Goal: Entertainment & Leisure: Consume media (video, audio)

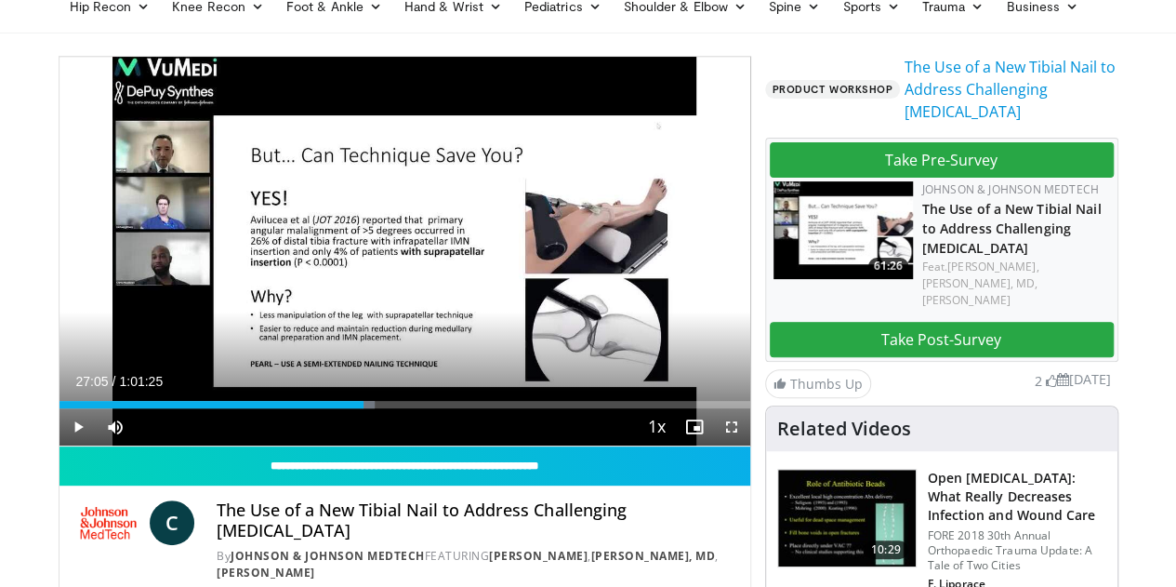
scroll to position [132, 0]
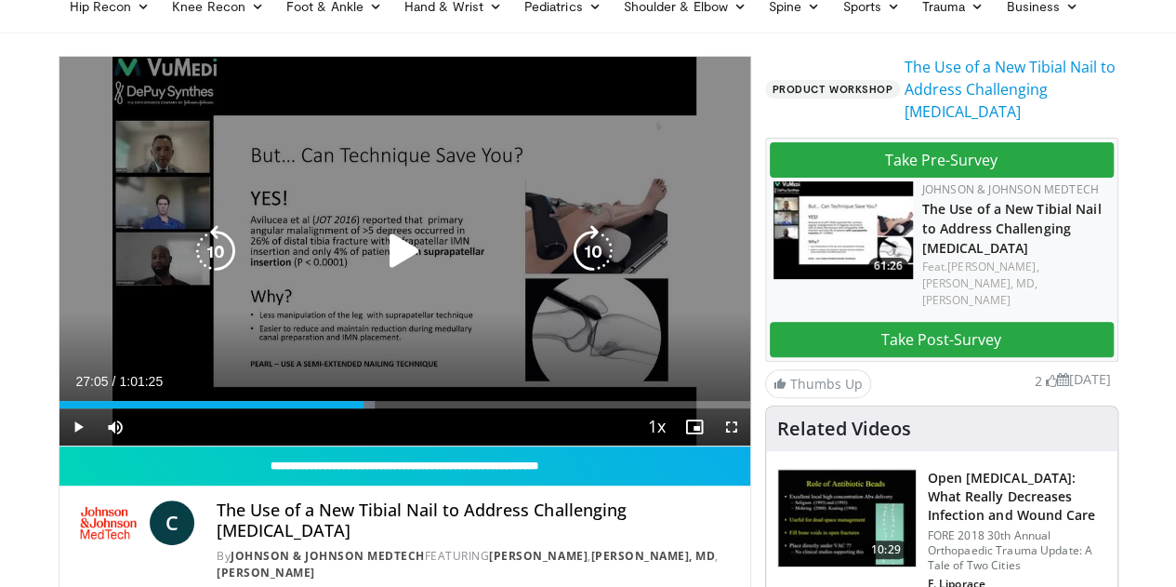
click at [399, 259] on icon "Video Player" at bounding box center [404, 251] width 52 height 52
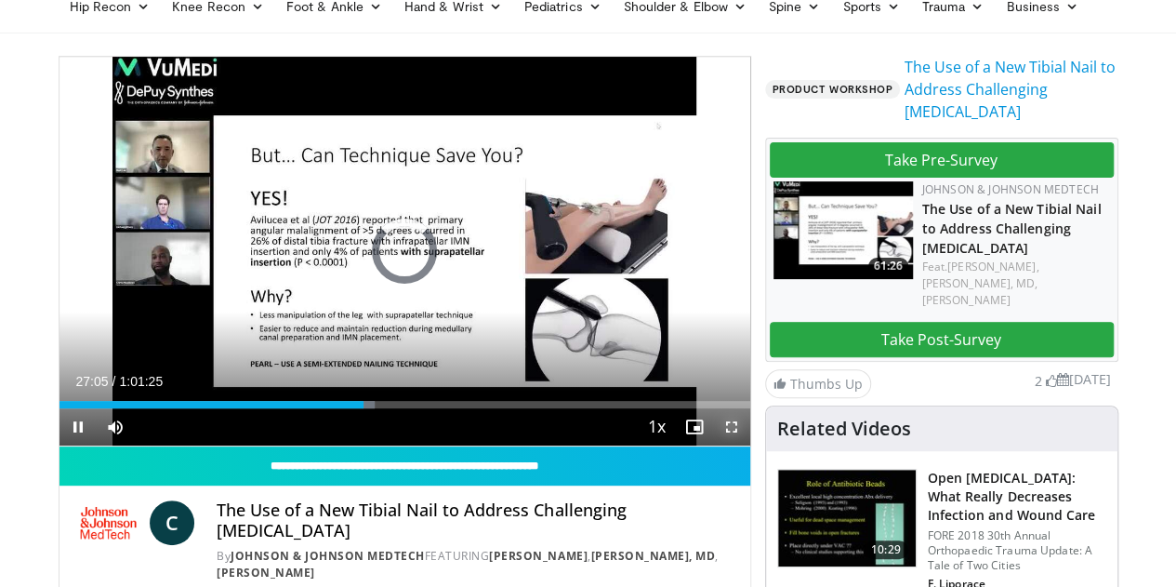
click at [748, 445] on span "Video Player" at bounding box center [731, 426] width 37 height 37
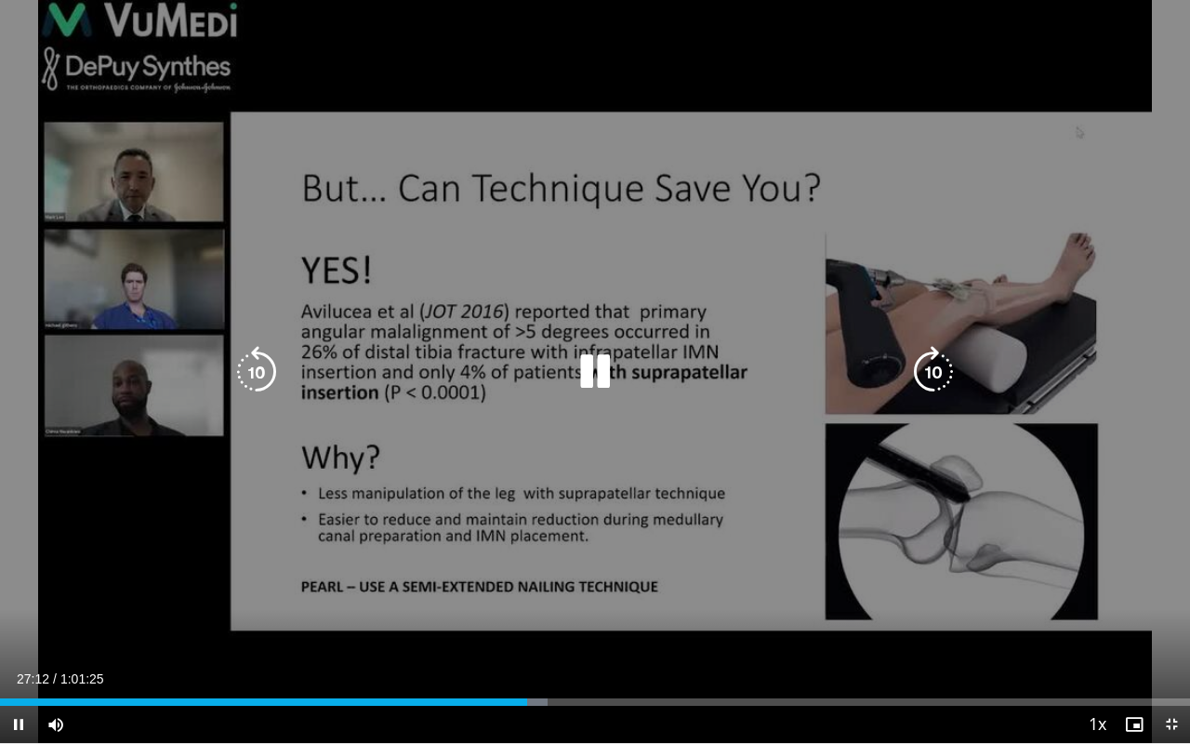
click at [593, 369] on icon "Video Player" at bounding box center [595, 372] width 52 height 52
click at [589, 354] on icon "Video Player" at bounding box center [595, 372] width 52 height 52
click at [584, 371] on icon "Video Player" at bounding box center [595, 372] width 52 height 52
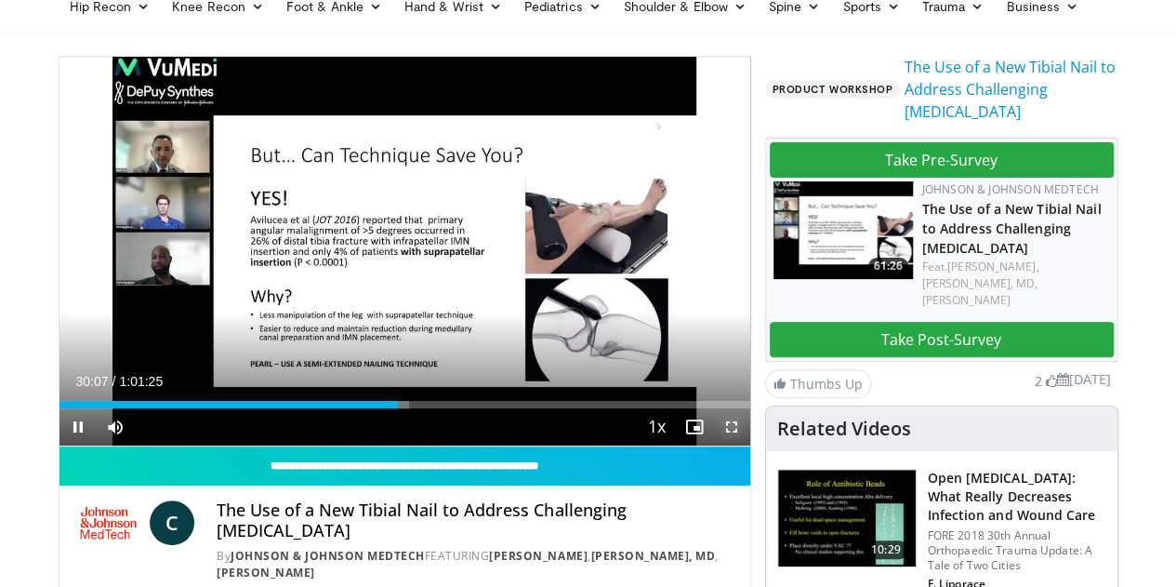
click at [747, 445] on span "Video Player" at bounding box center [731, 426] width 37 height 37
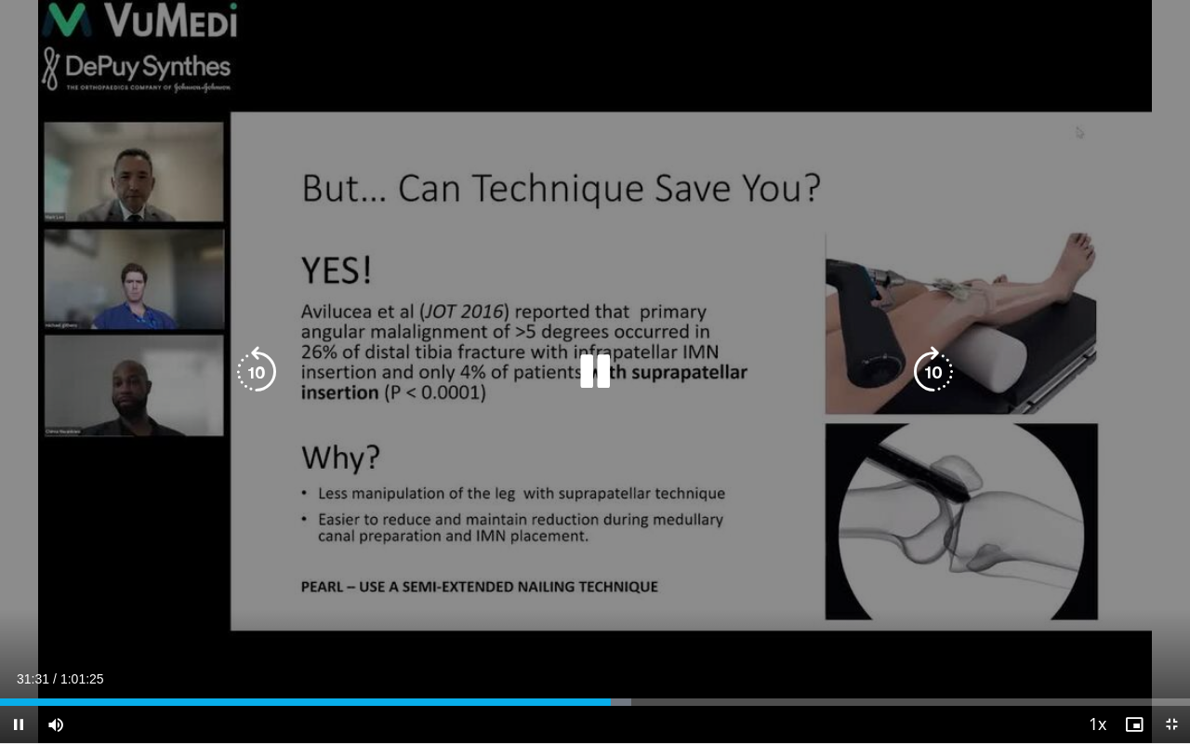
click at [589, 363] on icon "Video Player" at bounding box center [595, 372] width 52 height 52
click at [584, 371] on icon "Video Player" at bounding box center [595, 372] width 52 height 52
click at [246, 361] on icon "Video Player" at bounding box center [257, 372] width 52 height 52
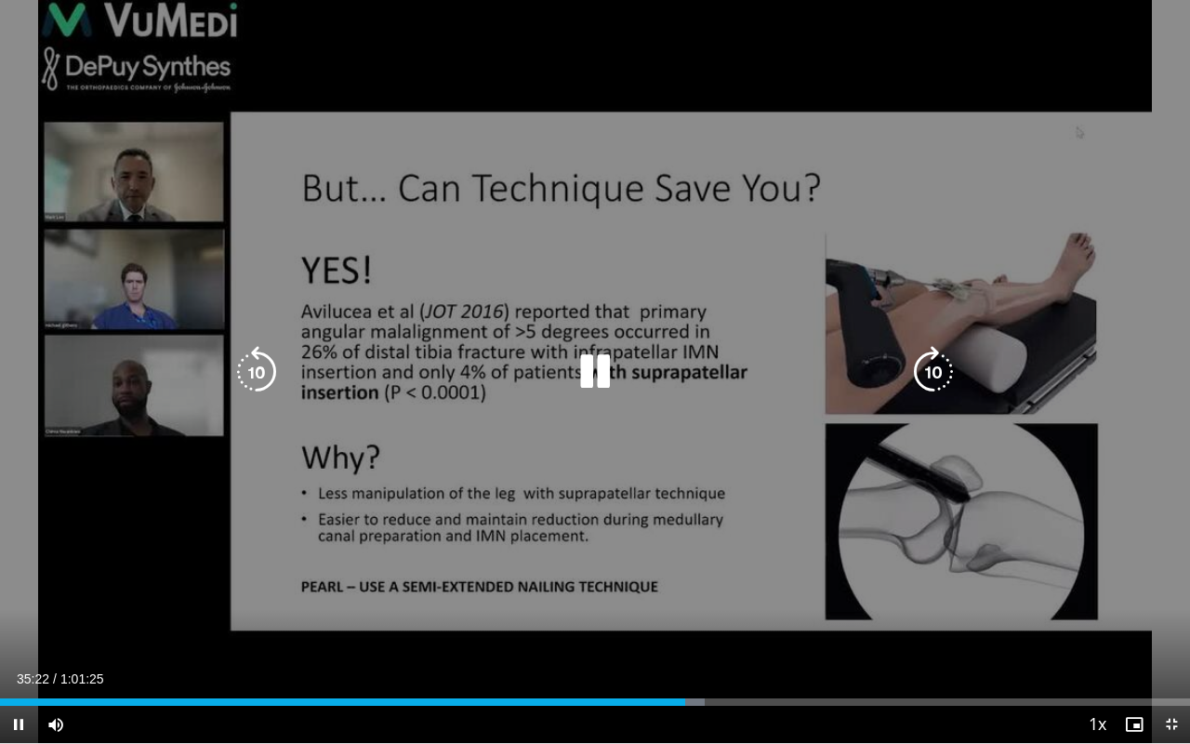
click at [578, 377] on icon "Video Player" at bounding box center [595, 372] width 52 height 52
click at [610, 362] on icon "Video Player" at bounding box center [595, 372] width 52 height 52
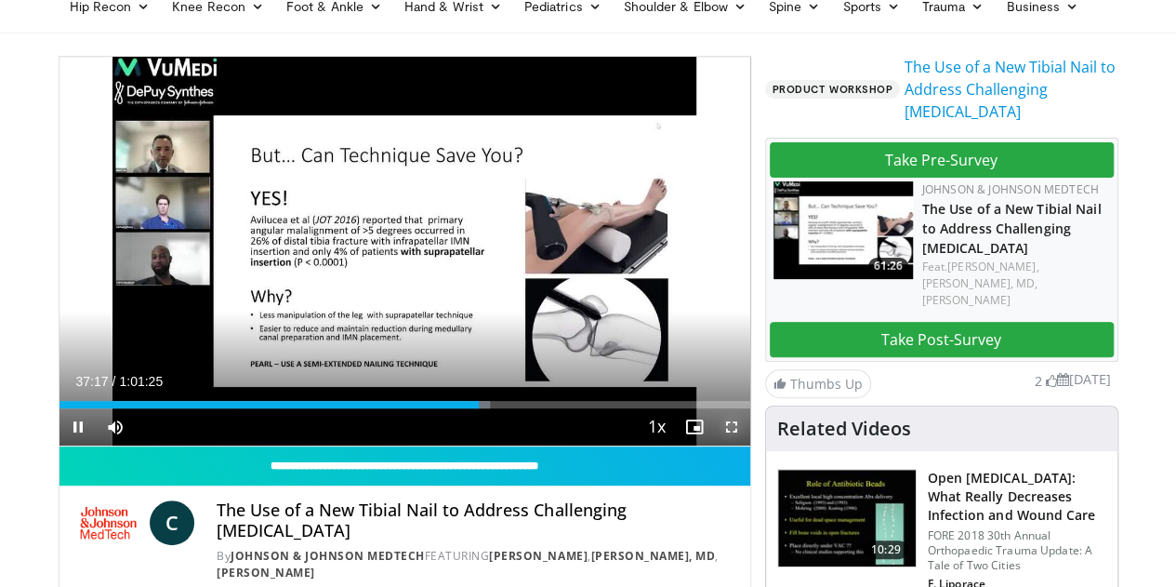
click at [746, 445] on span "Video Player" at bounding box center [731, 426] width 37 height 37
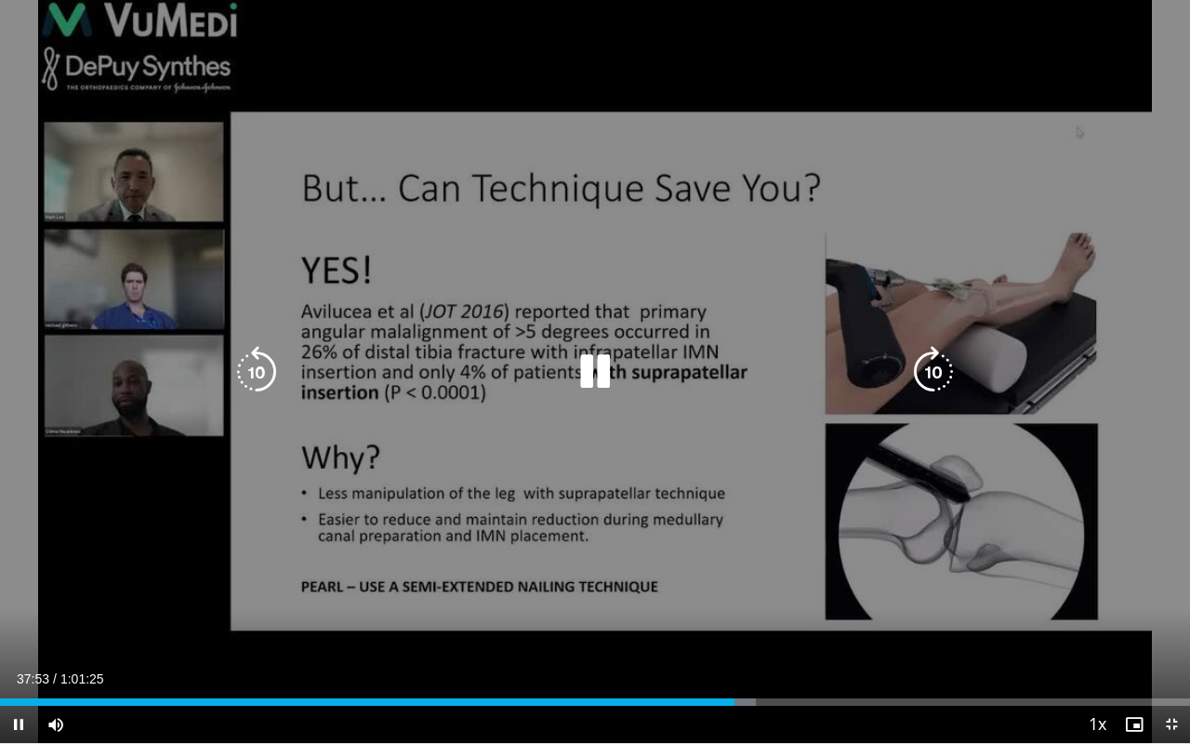
click at [600, 372] on icon "Video Player" at bounding box center [595, 372] width 52 height 52
click at [591, 370] on icon "Video Player" at bounding box center [595, 372] width 52 height 52
click at [595, 377] on icon "Video Player" at bounding box center [595, 372] width 52 height 52
click at [585, 374] on icon "Video Player" at bounding box center [595, 372] width 52 height 52
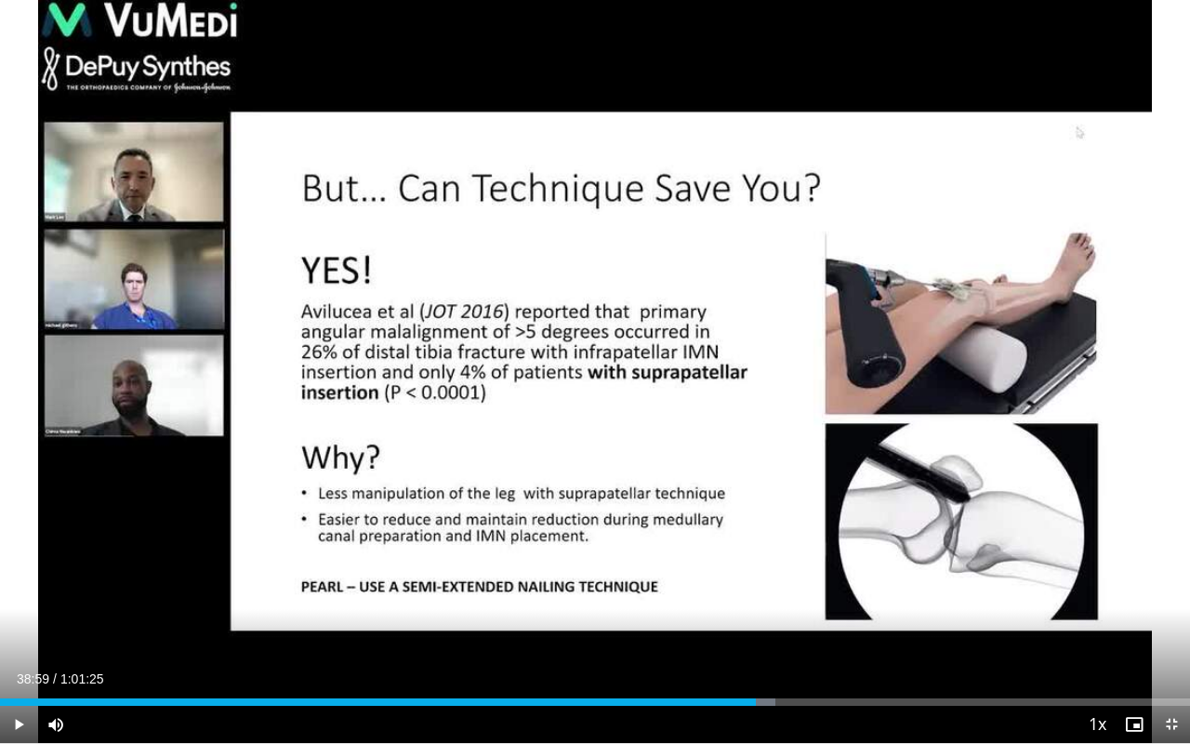
click at [588, 375] on div "10 seconds Tap to unmute" at bounding box center [595, 371] width 1190 height 743
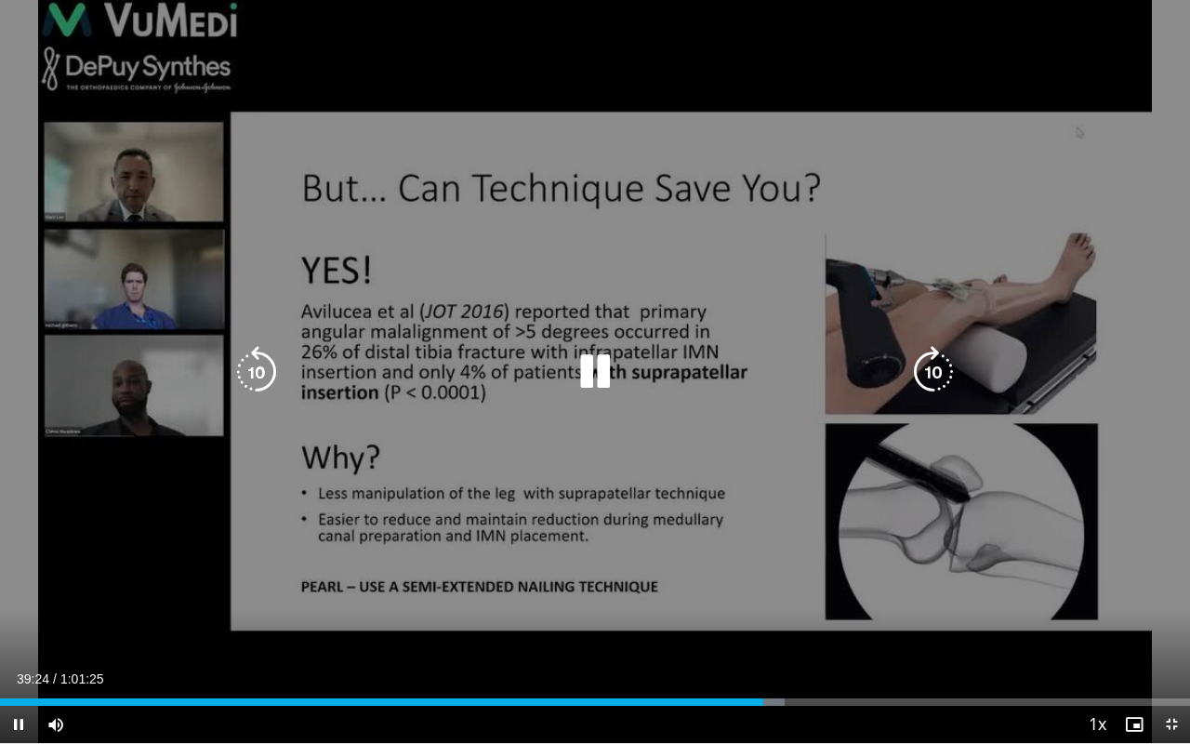
click at [573, 370] on icon "Video Player" at bounding box center [595, 372] width 52 height 52
click at [599, 374] on icon "Video Player" at bounding box center [595, 372] width 52 height 52
click at [931, 379] on icon "Video Player" at bounding box center [933, 372] width 52 height 52
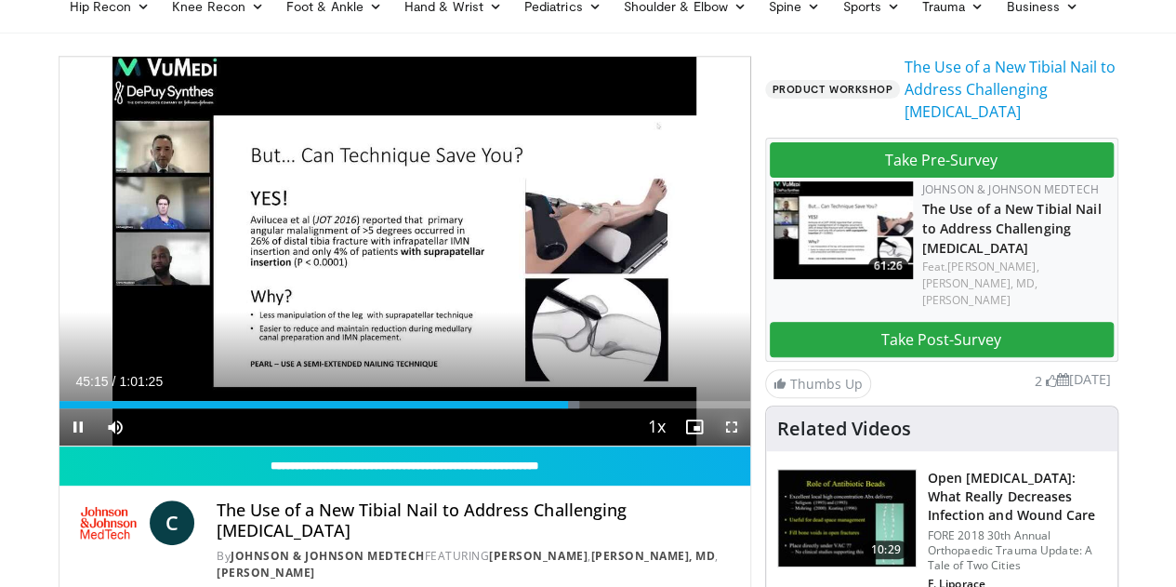
click at [747, 445] on span "Video Player" at bounding box center [731, 426] width 37 height 37
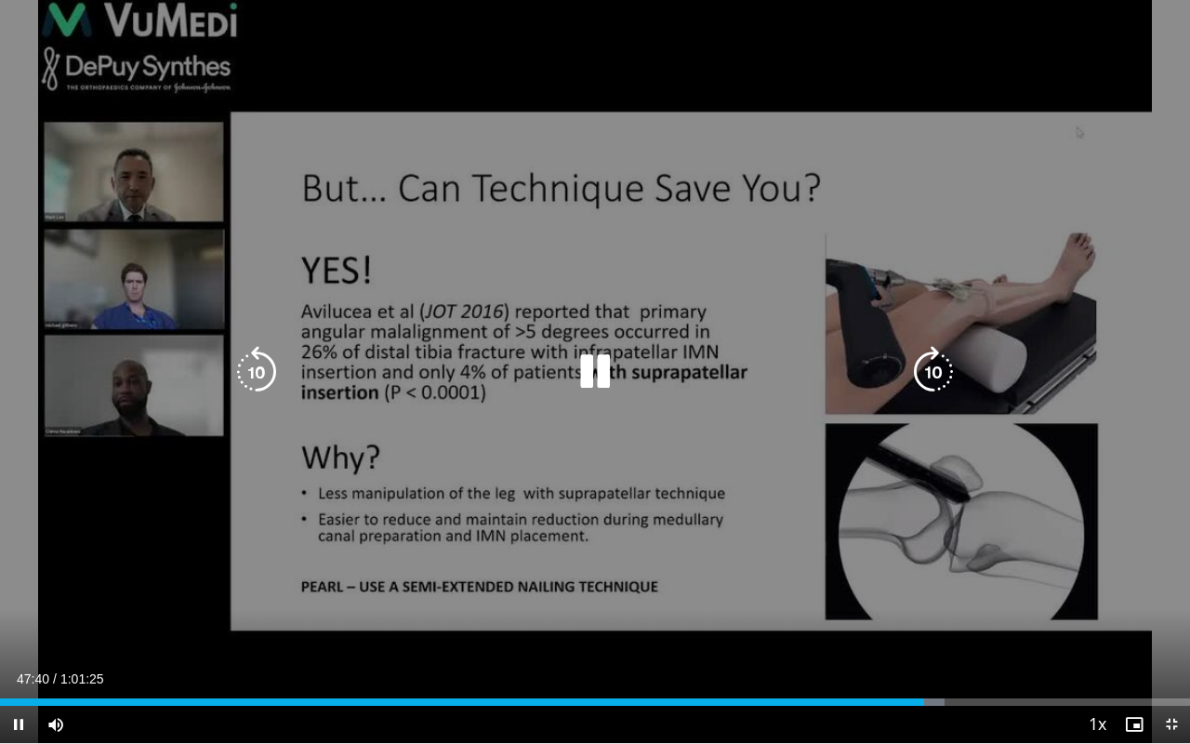
click at [612, 377] on icon "Video Player" at bounding box center [595, 372] width 52 height 52
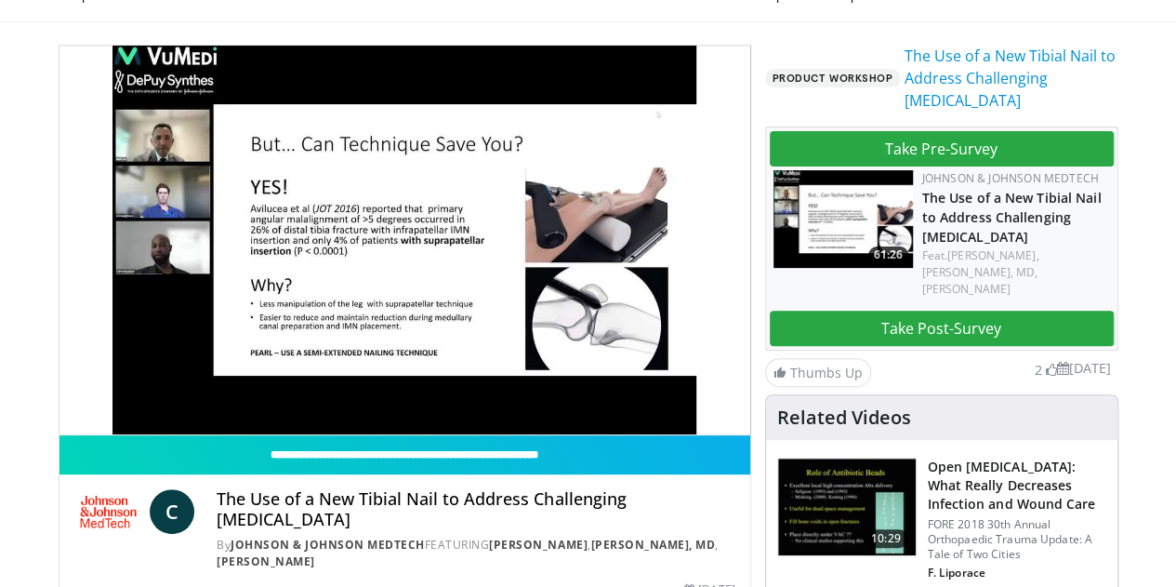
scroll to position [161, 0]
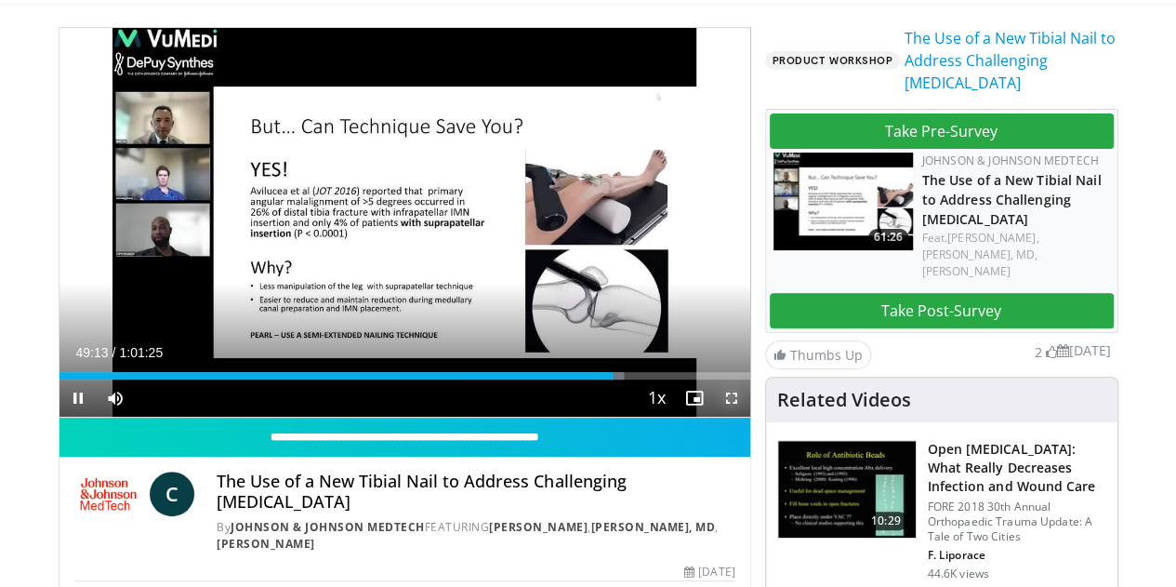
click at [750, 417] on span "Video Player" at bounding box center [731, 397] width 37 height 37
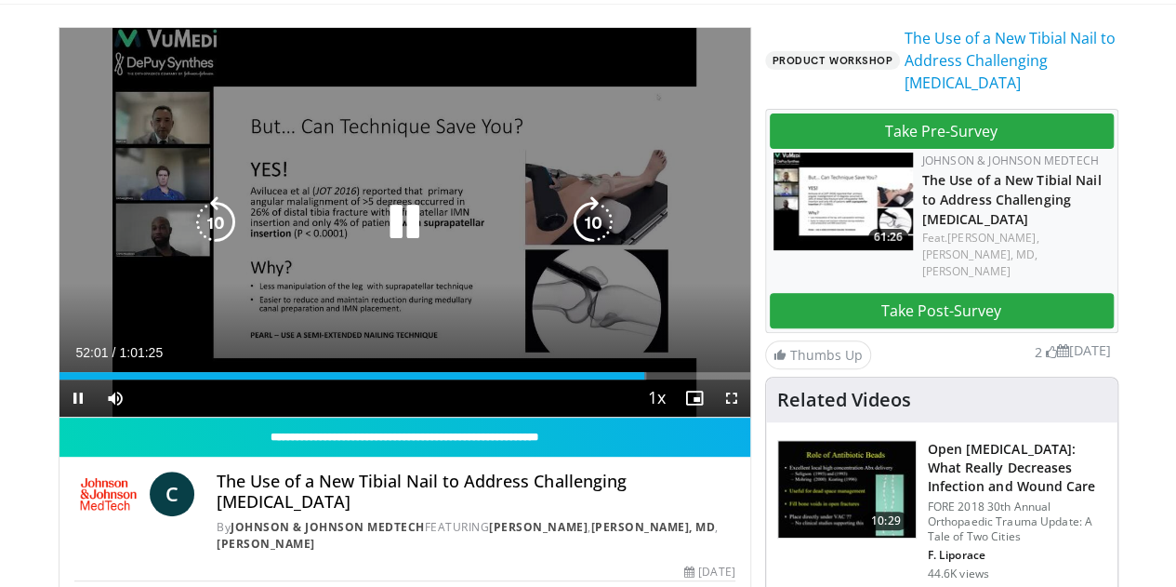
click at [404, 228] on icon "Video Player" at bounding box center [404, 222] width 52 height 52
